Goal: Information Seeking & Learning: Learn about a topic

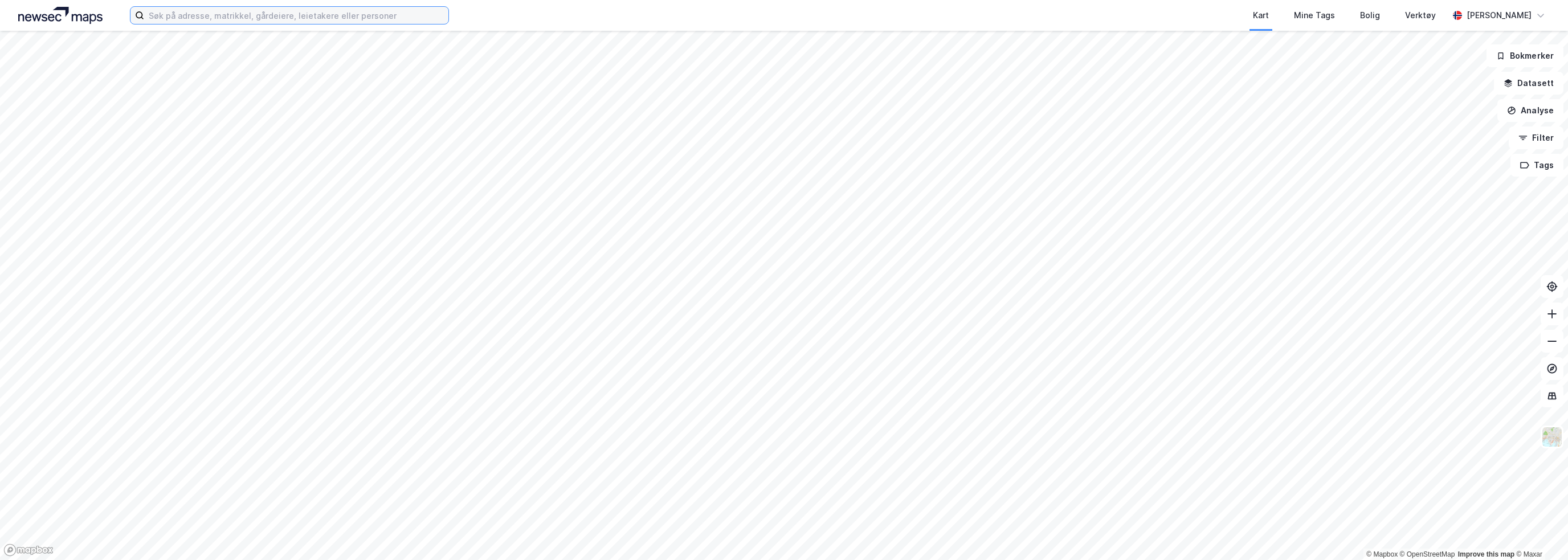
click at [157, 17] on input at bounding box center [296, 16] width 305 height 17
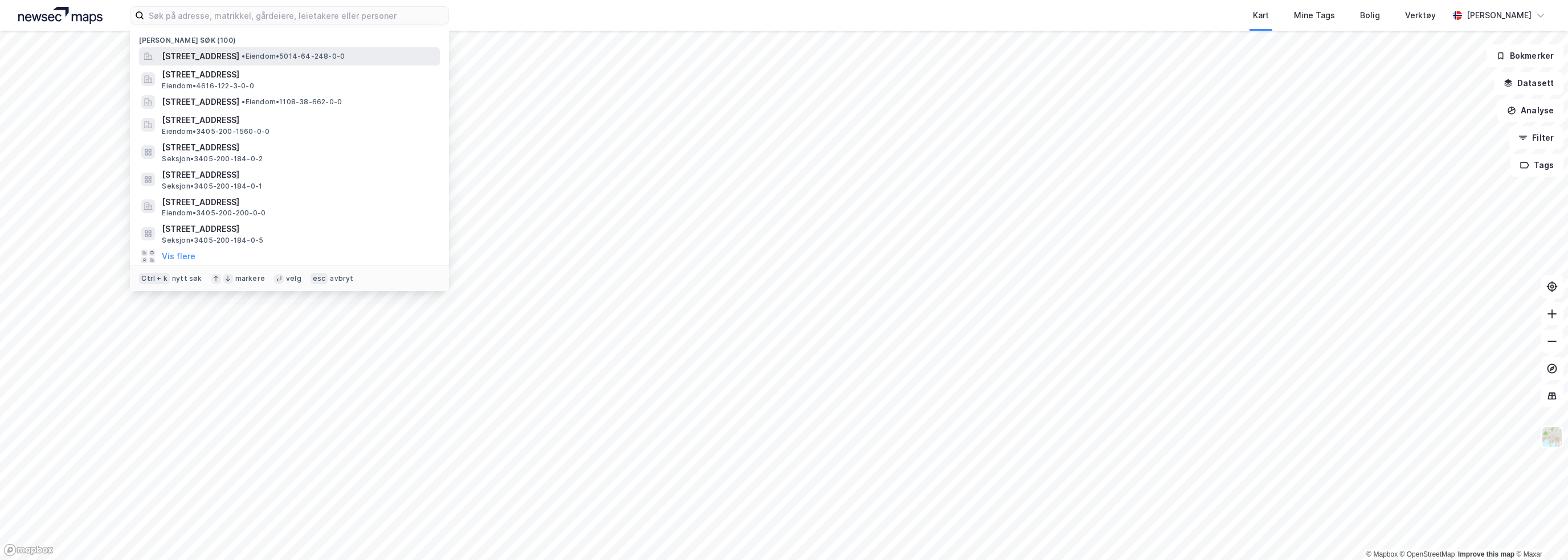
click at [239, 58] on span "[STREET_ADDRESS]" at bounding box center [201, 56] width 77 height 13
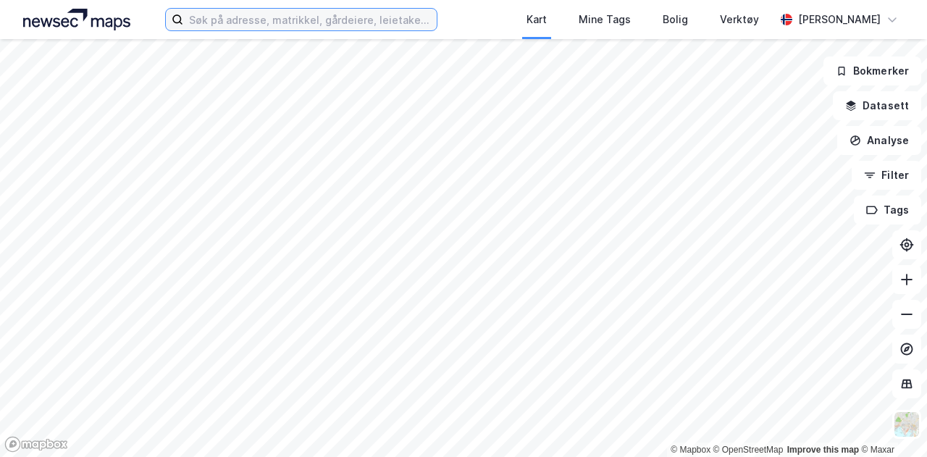
click at [216, 18] on input at bounding box center [309, 20] width 253 height 22
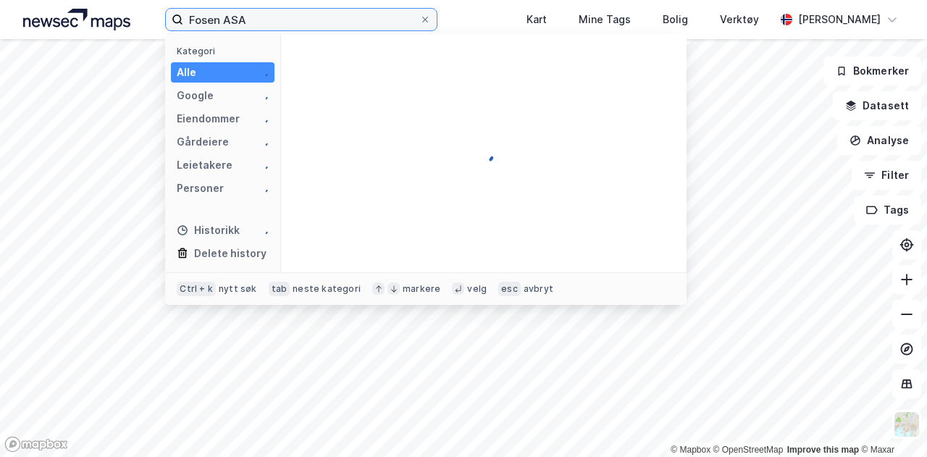
type input "Fosen ASA"
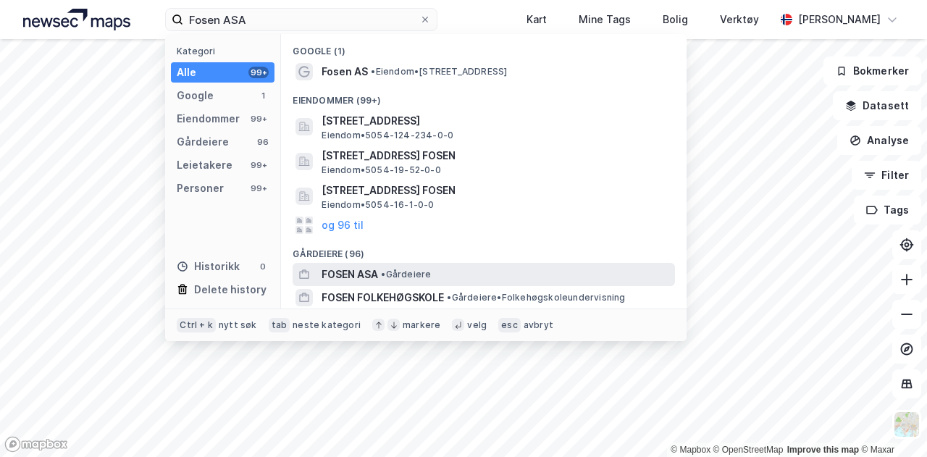
click at [360, 274] on span "FOSEN ASA" at bounding box center [349, 274] width 56 height 17
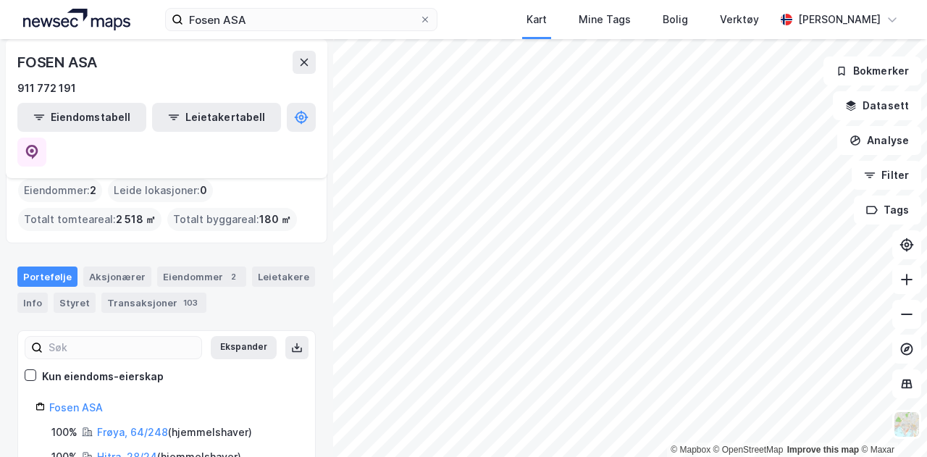
scroll to position [25, 0]
